Goal: Task Accomplishment & Management: Manage account settings

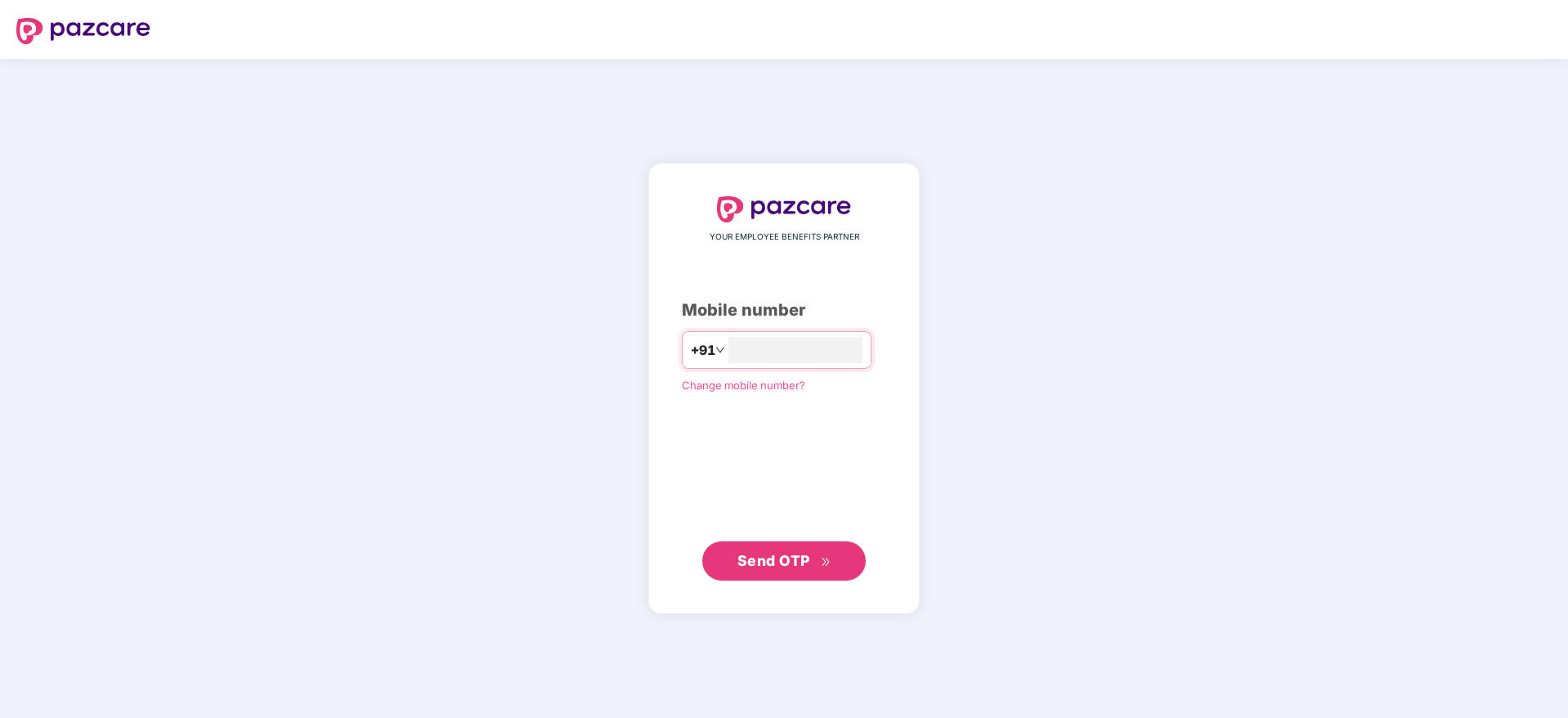
type input "**********"
click at [758, 557] on span "Send OTP" at bounding box center [773, 560] width 73 height 17
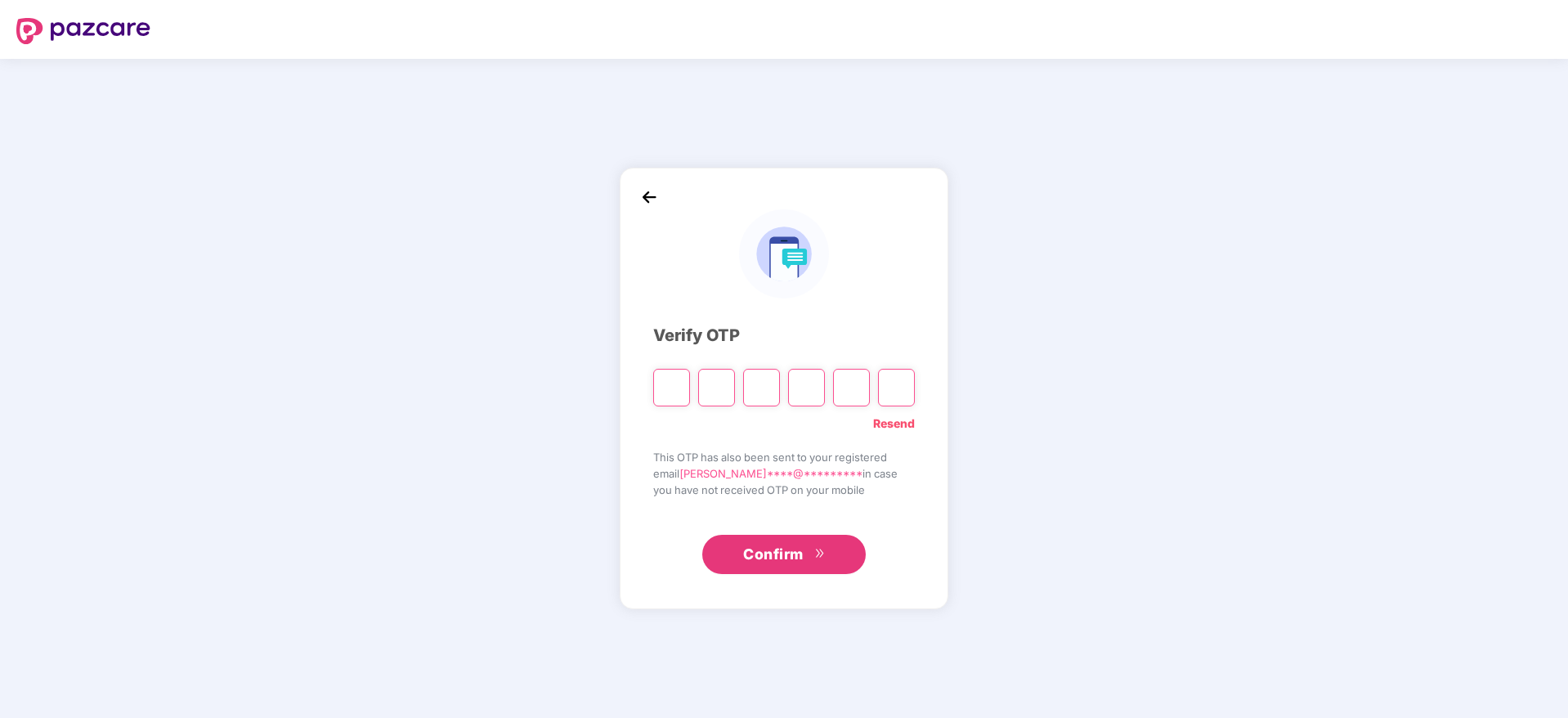
type input "*"
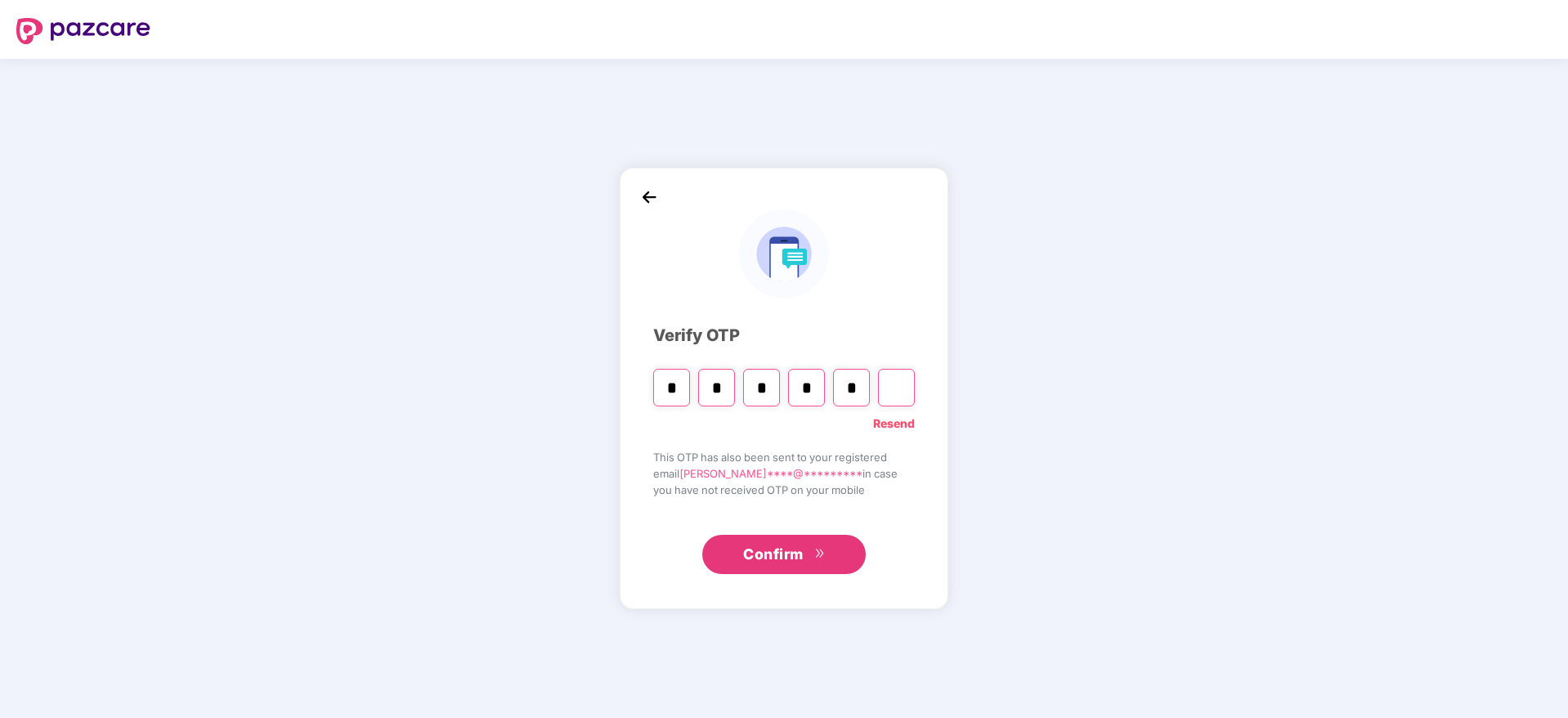
type input "*"
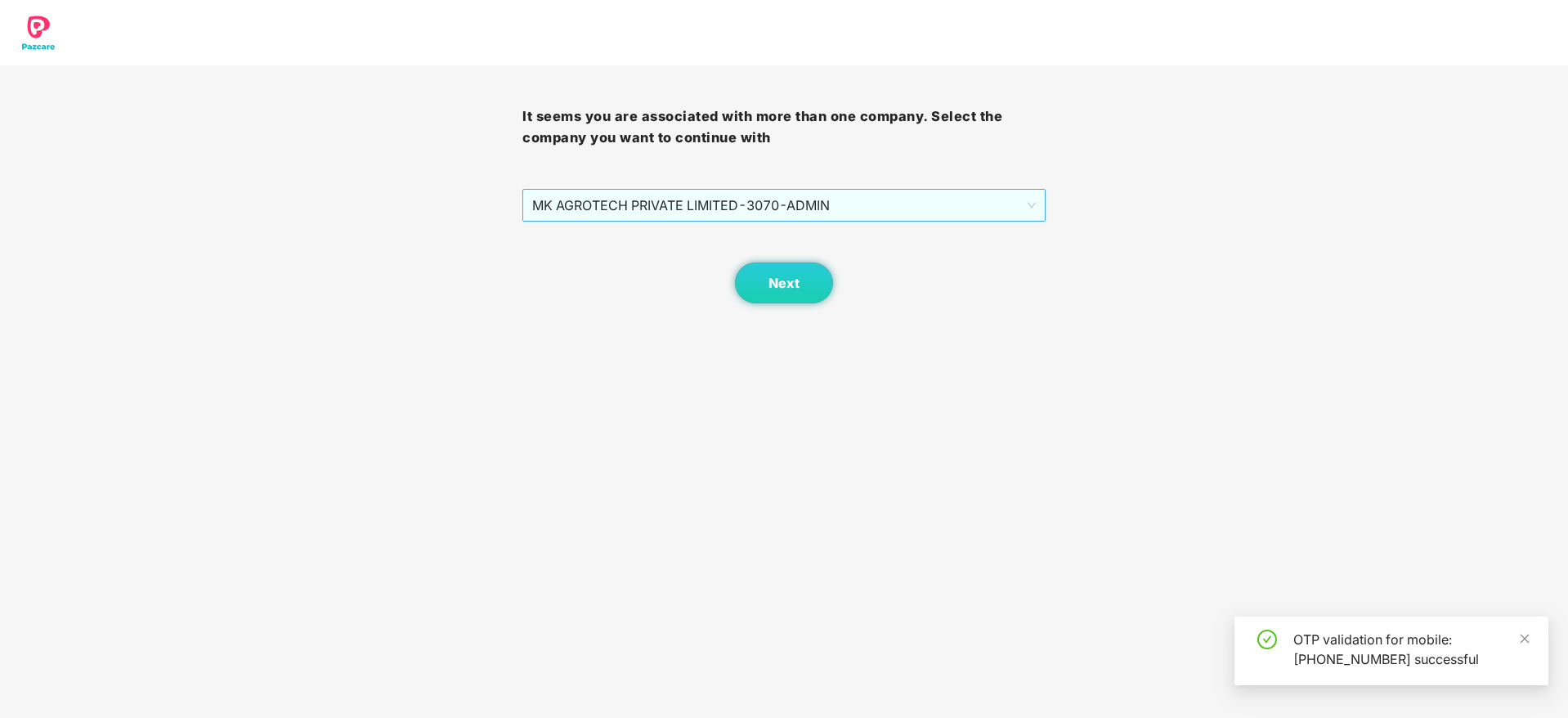
click at [906, 198] on span "MK AGROTECH PRIVATE LIMITED - 3070 - ADMIN" at bounding box center [784, 205] width 503 height 31
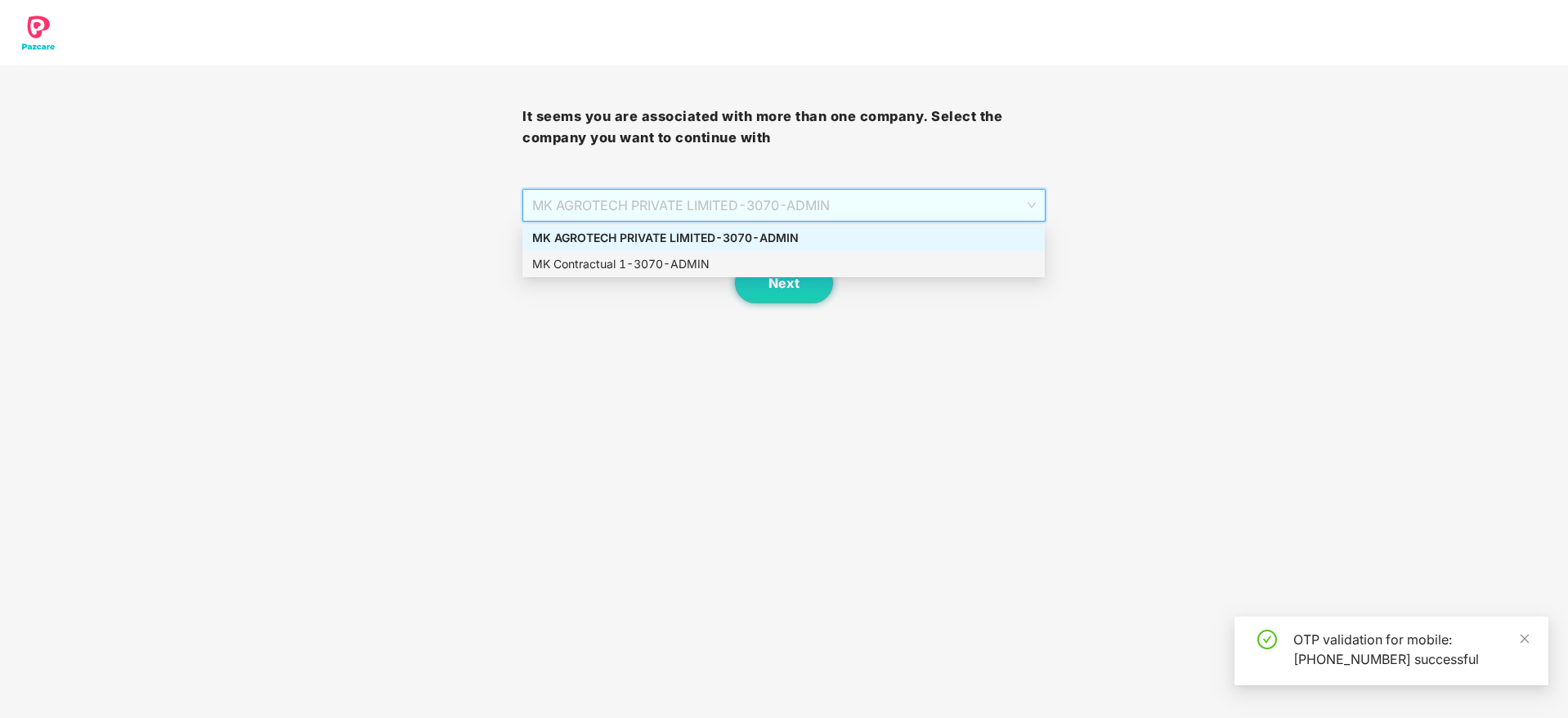
click at [779, 264] on div "MK Contractual 1 - 3070 - ADMIN" at bounding box center [784, 264] width 503 height 18
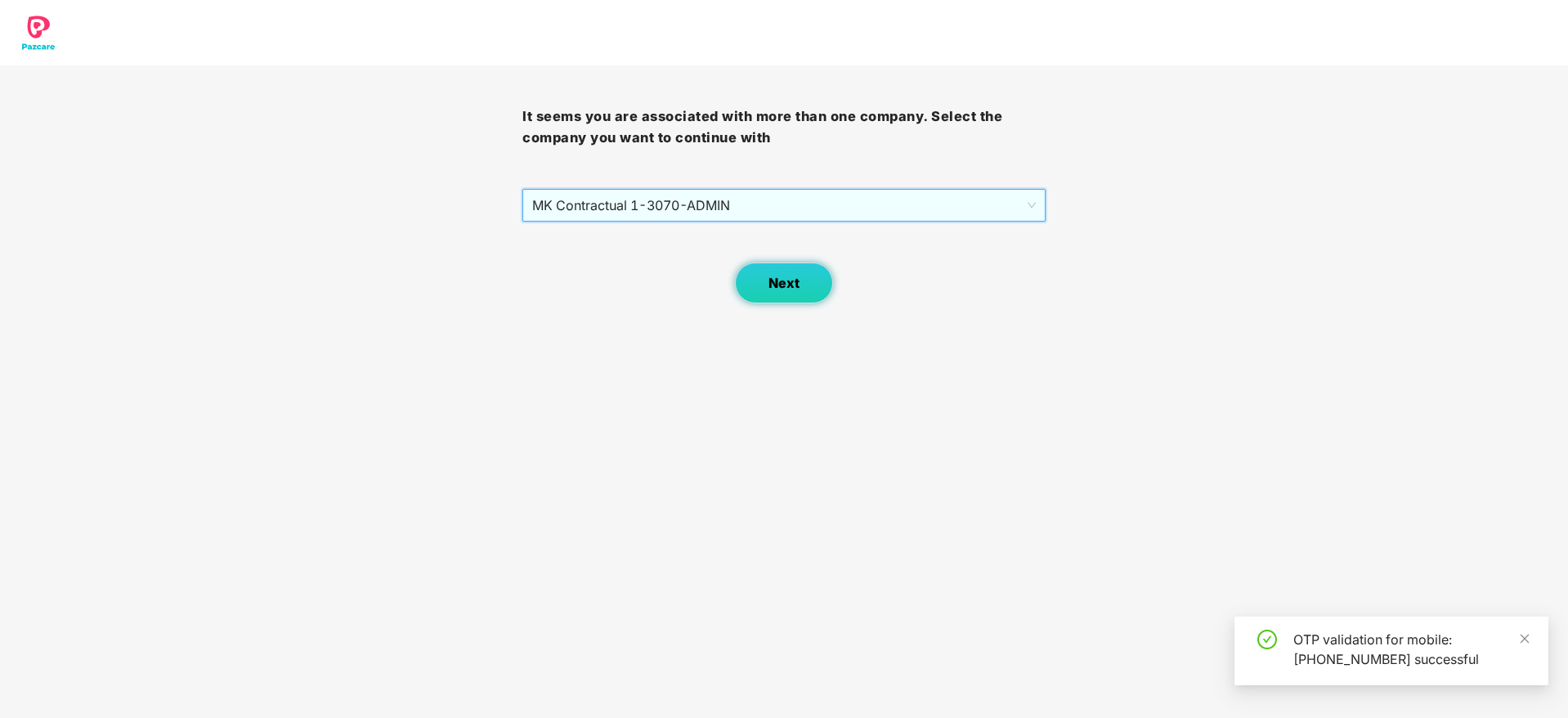
click at [779, 271] on button "Next" at bounding box center [784, 283] width 98 height 41
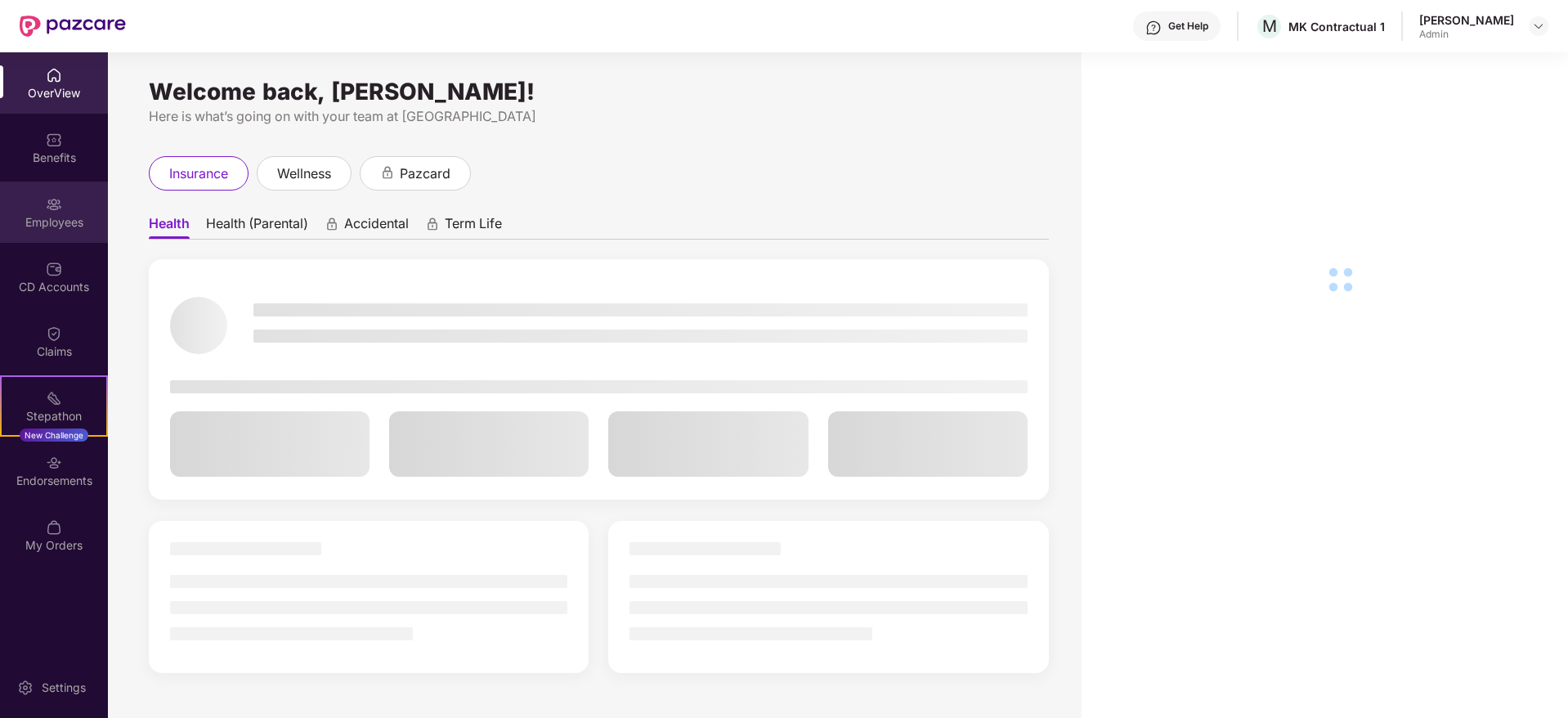
click at [51, 202] on img at bounding box center [53, 204] width 16 height 16
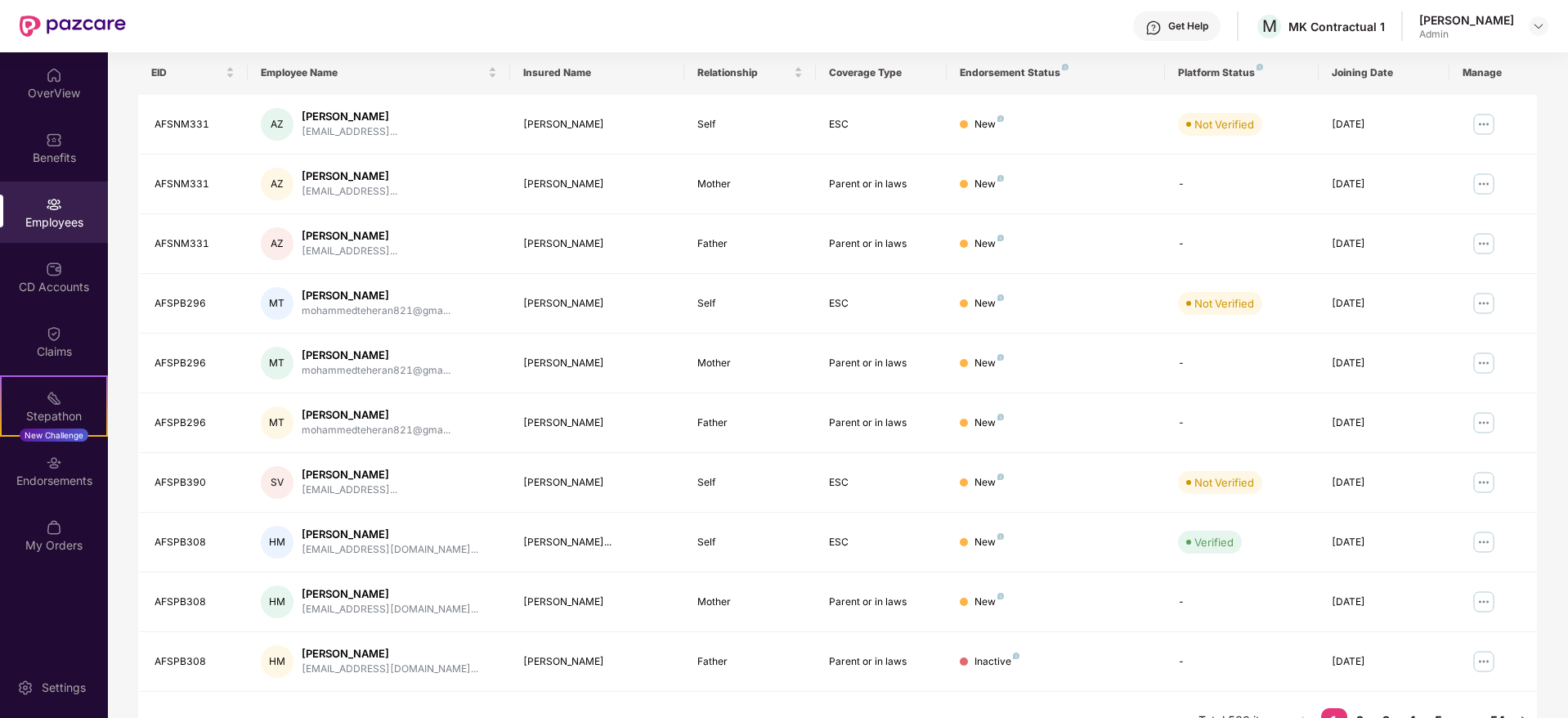
scroll to position [287, 0]
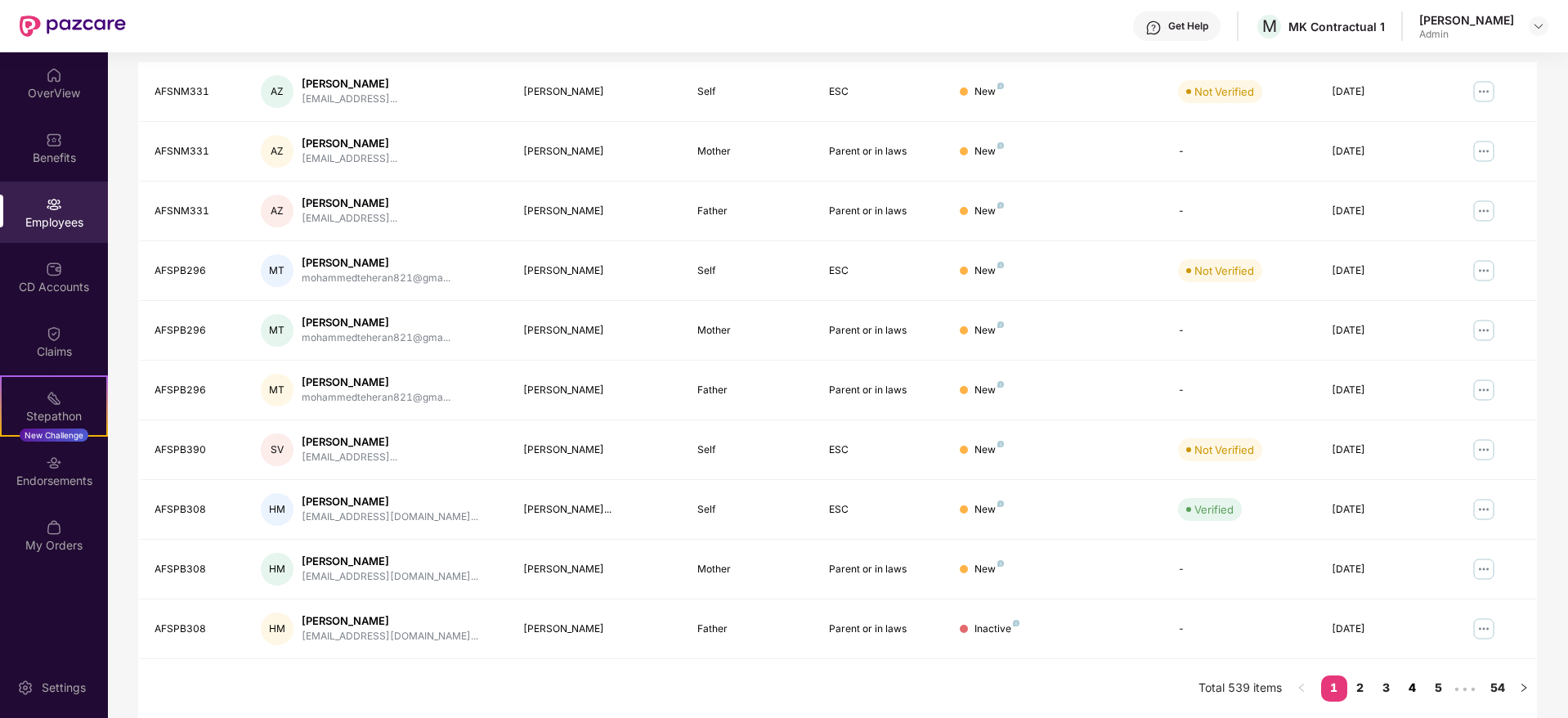
click at [1417, 686] on link "4" at bounding box center [1413, 688] width 26 height 24
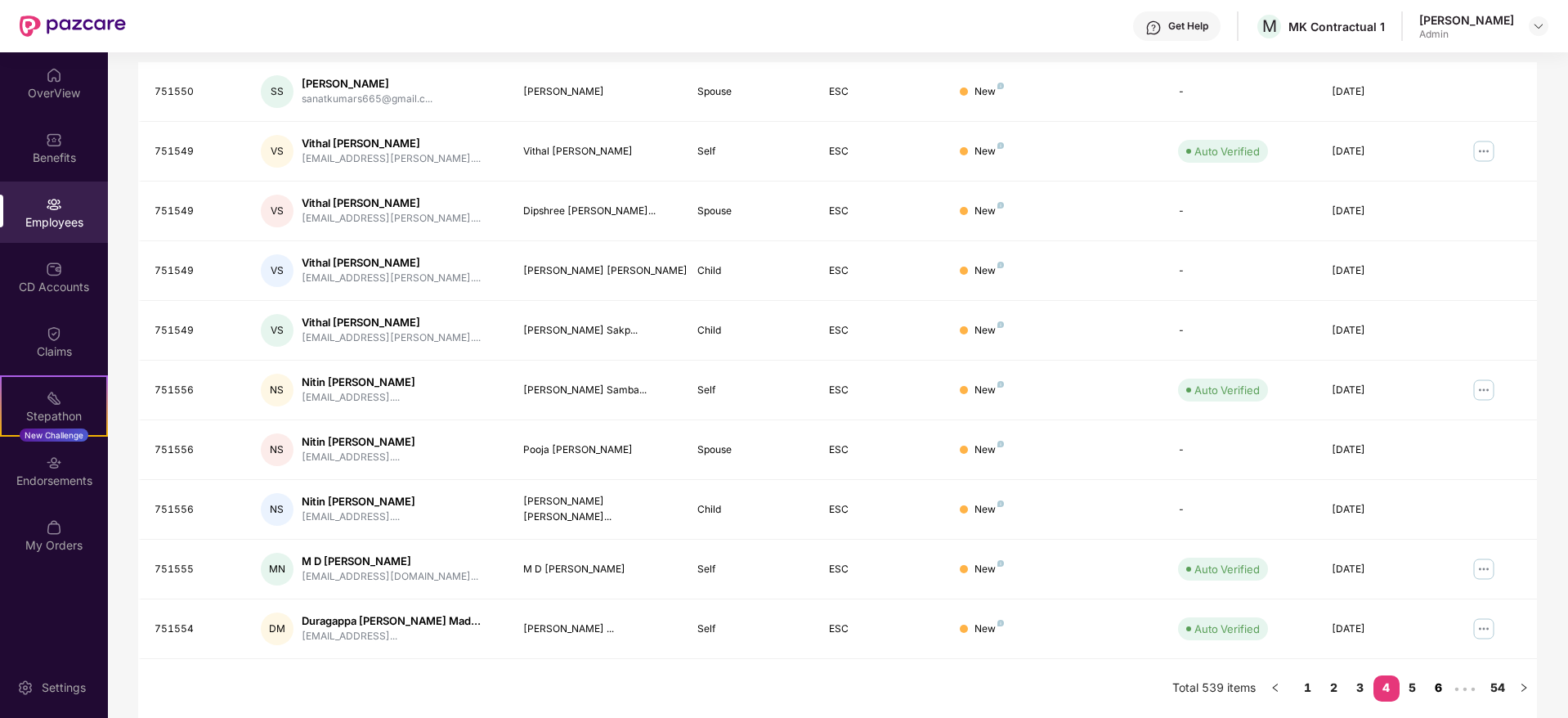
click at [1443, 694] on link "6" at bounding box center [1439, 688] width 26 height 24
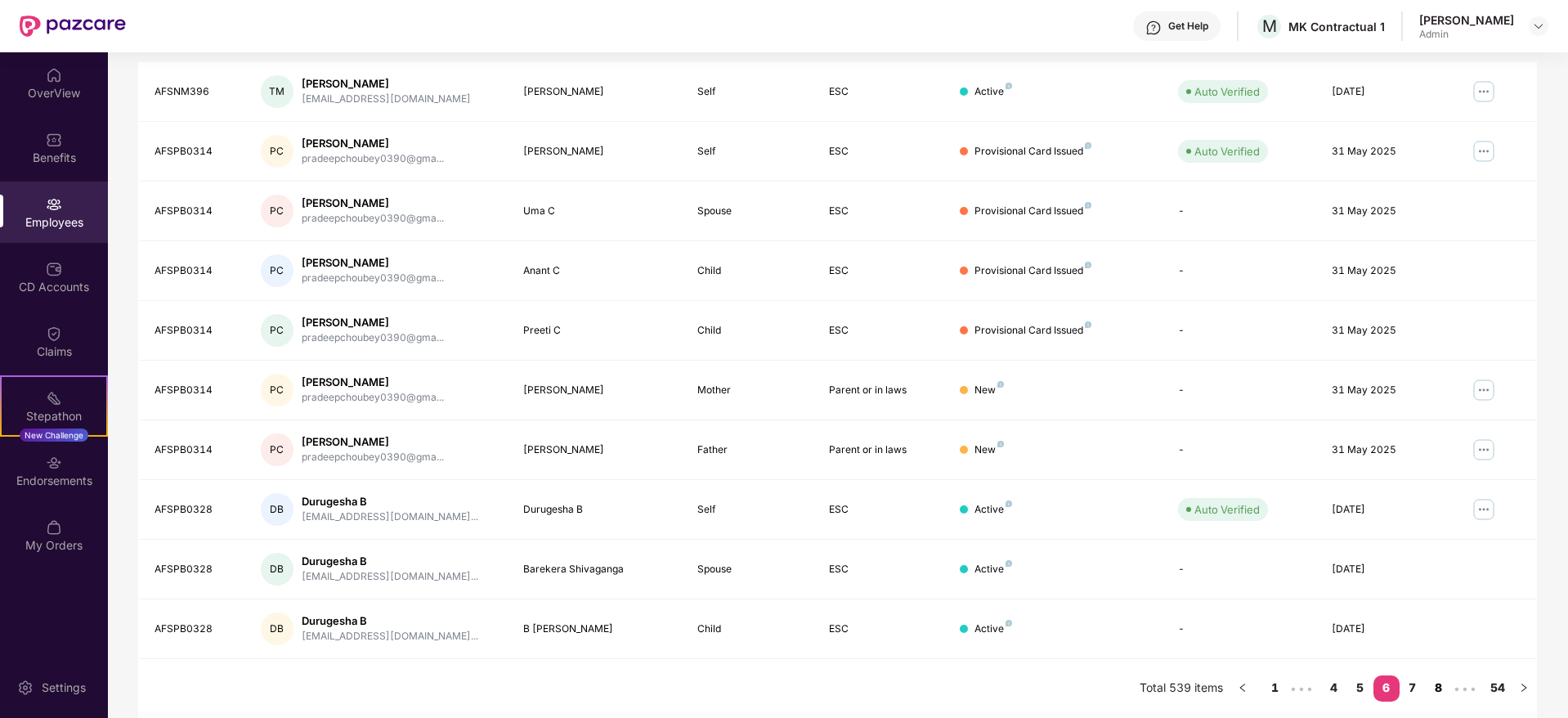
click at [1437, 684] on link "8" at bounding box center [1439, 688] width 26 height 24
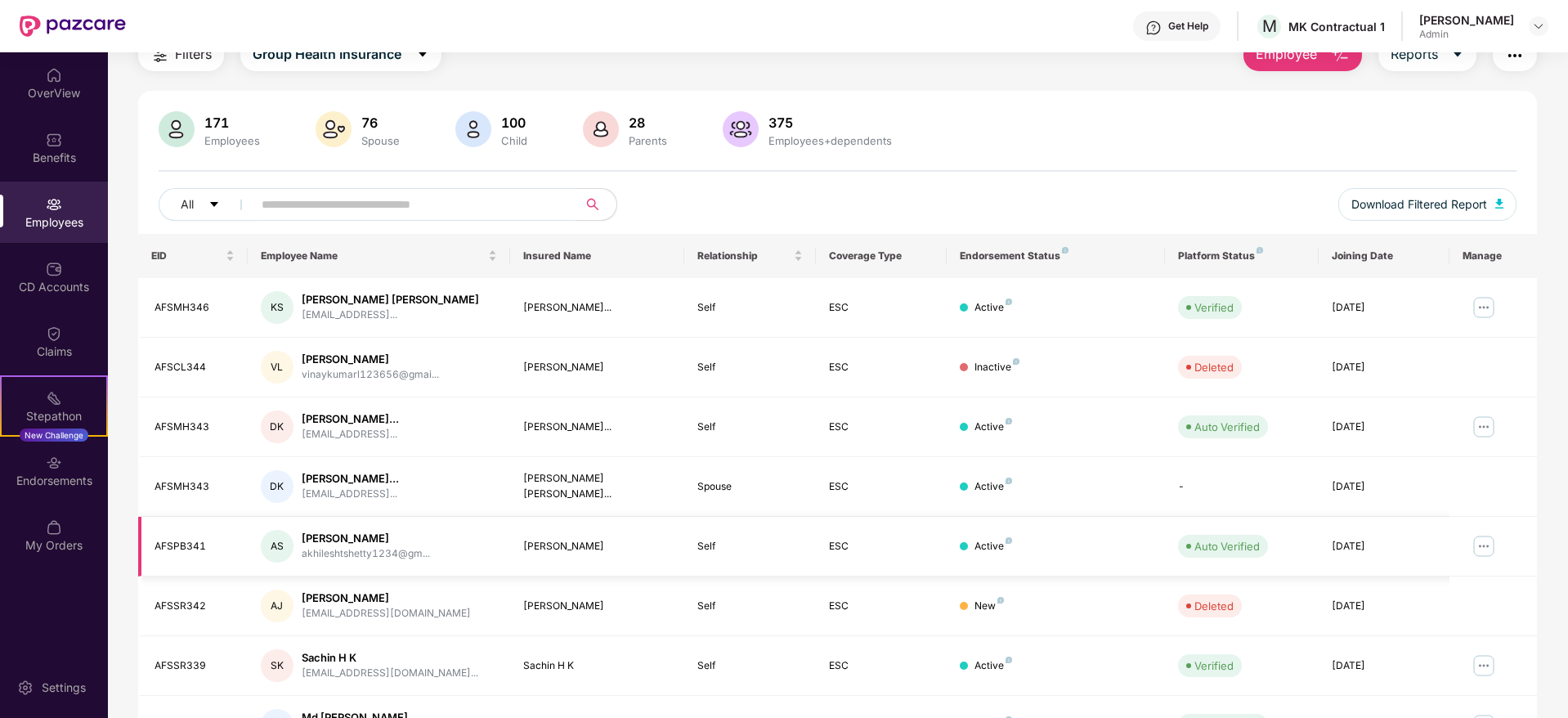
scroll to position [57, 0]
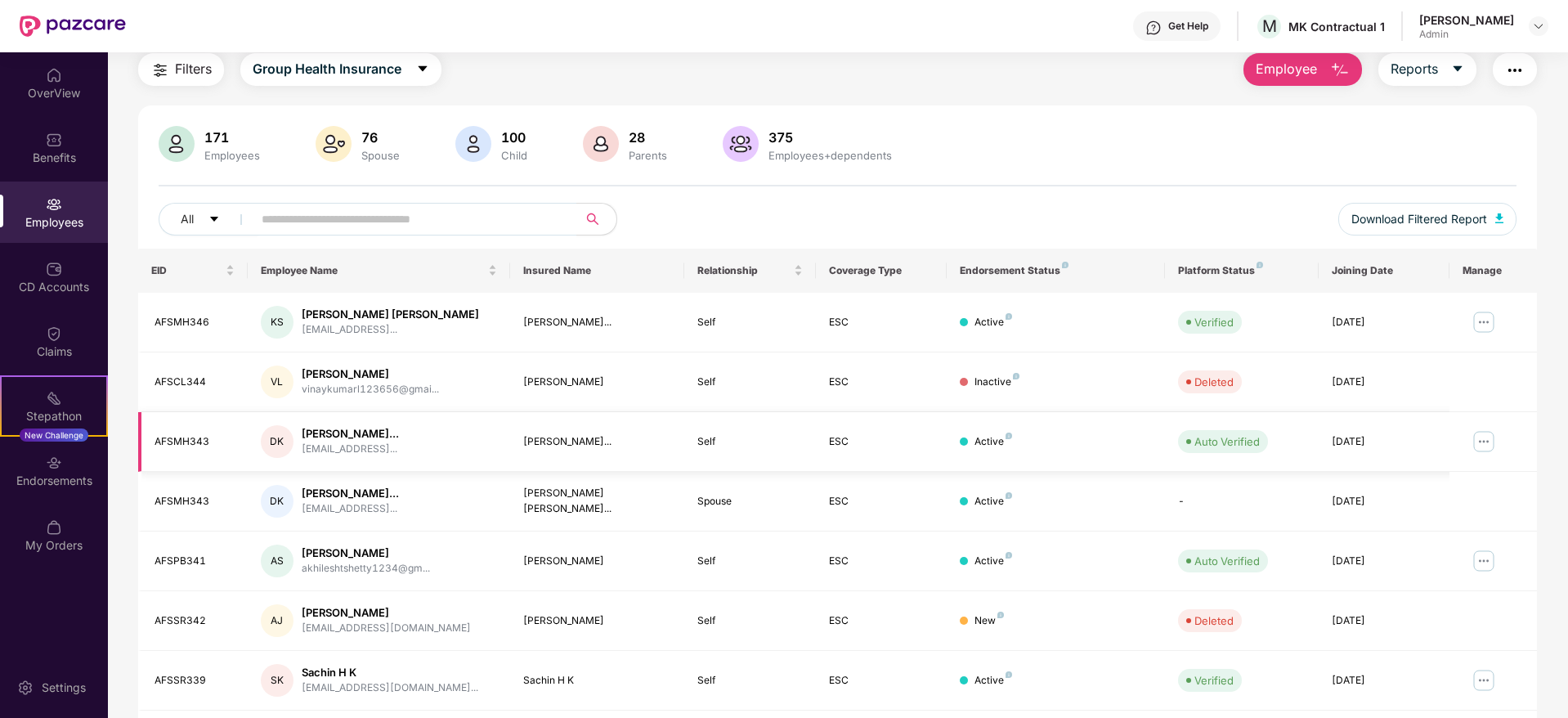
click at [1481, 445] on img at bounding box center [1484, 441] width 26 height 26
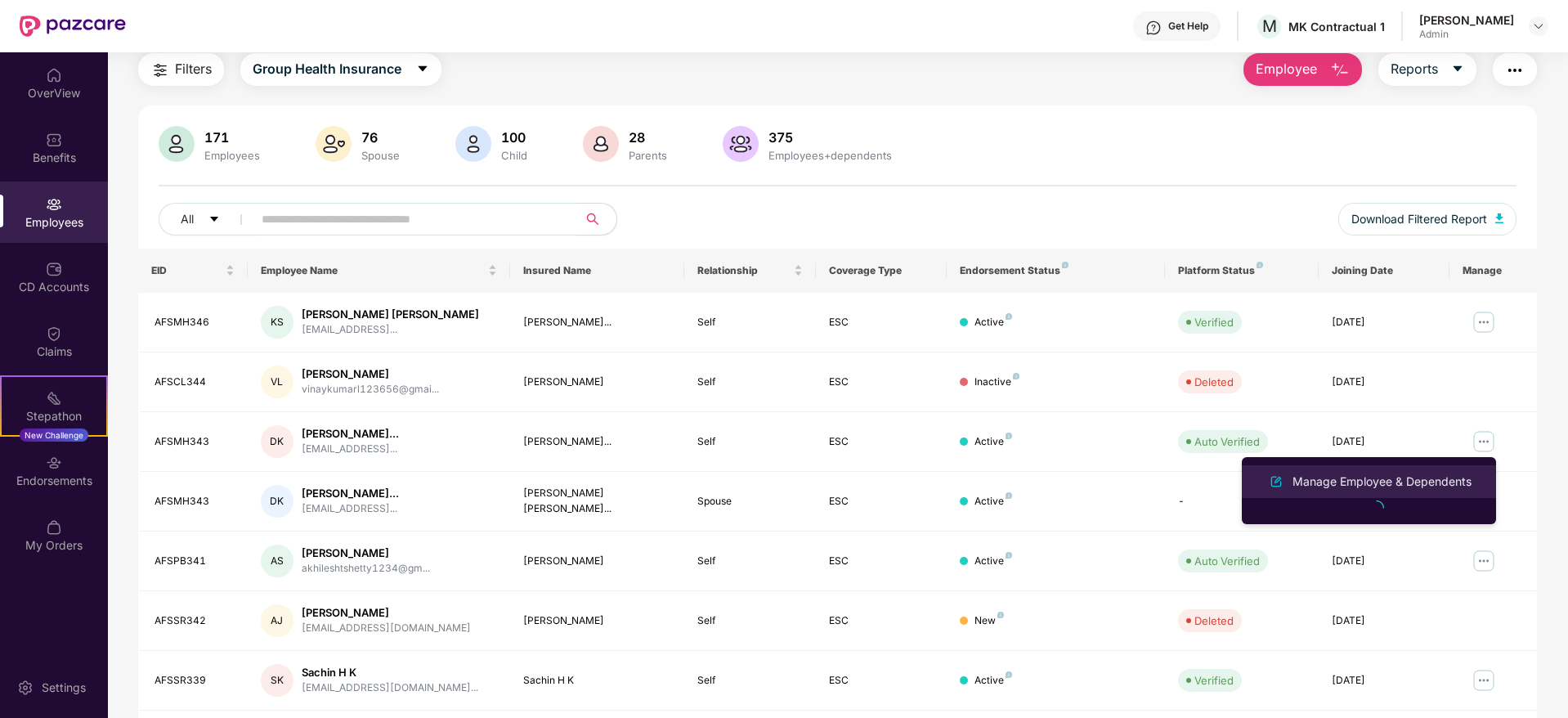
click at [1348, 482] on div "Manage Employee & Dependents" at bounding box center [1382, 481] width 186 height 18
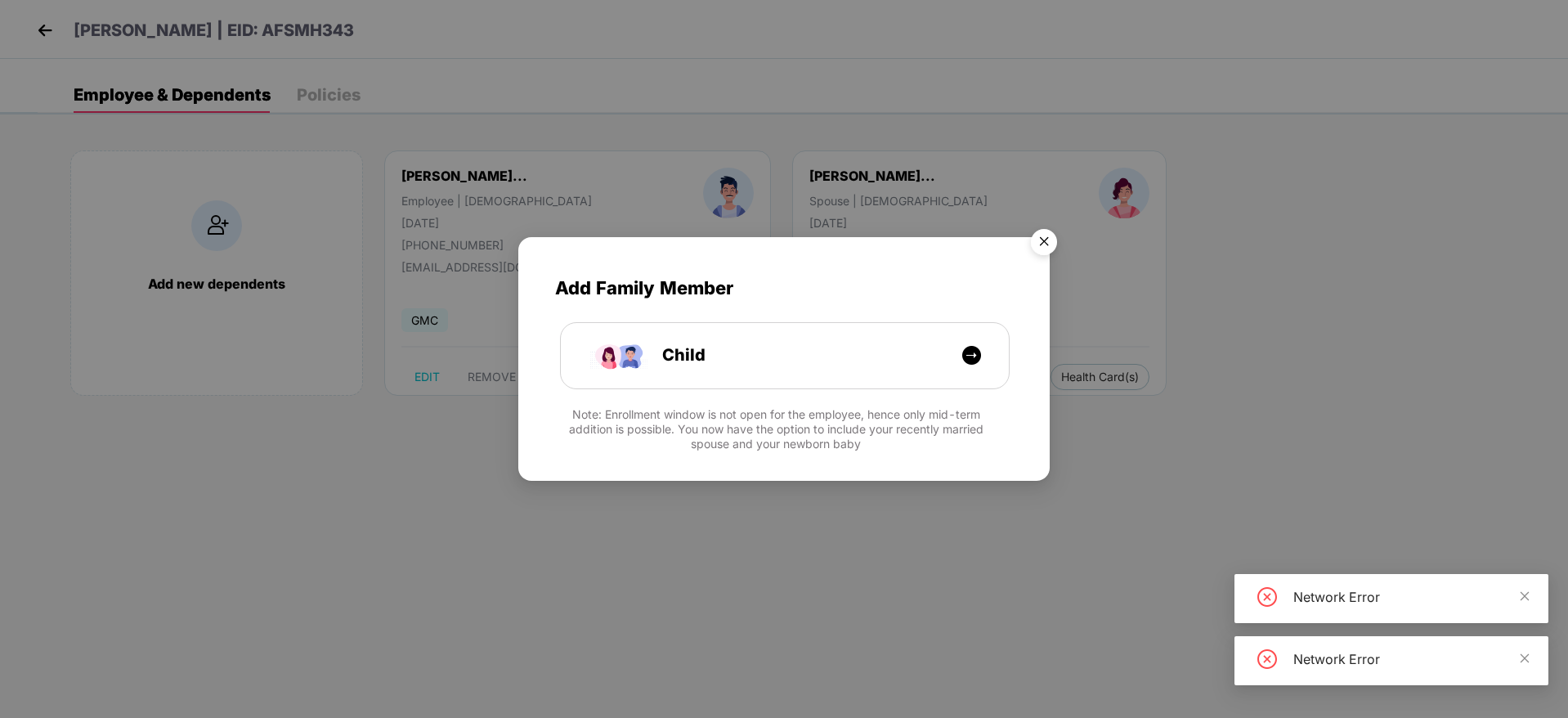
click at [1050, 241] on img "Close" at bounding box center [1044, 244] width 46 height 46
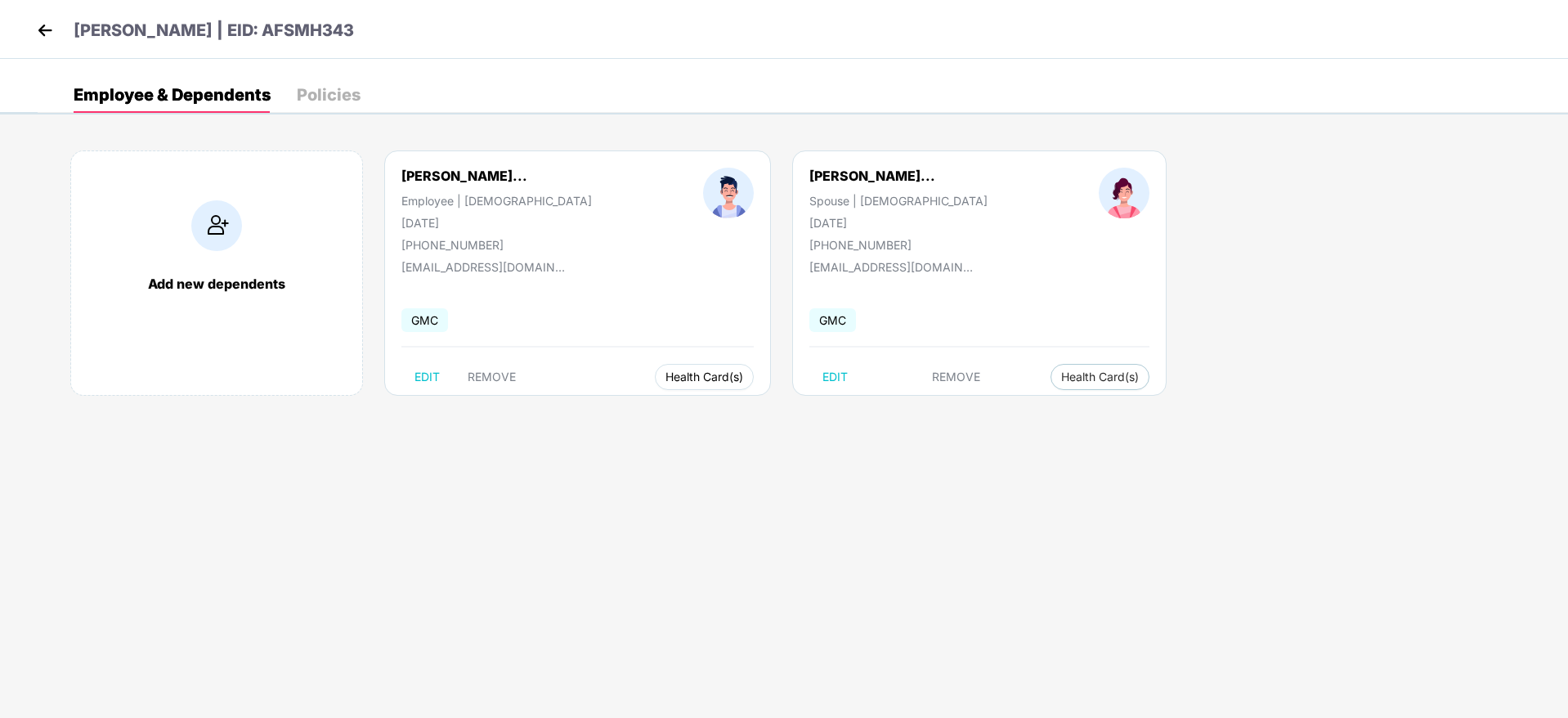
click at [683, 380] on span "Health Card(s)" at bounding box center [704, 378] width 78 height 8
click at [724, 408] on span "Health Insurance(ESC)" at bounding box center [703, 410] width 143 height 18
click at [47, 27] on img at bounding box center [45, 30] width 24 height 24
